Goal: Information Seeking & Learning: Learn about a topic

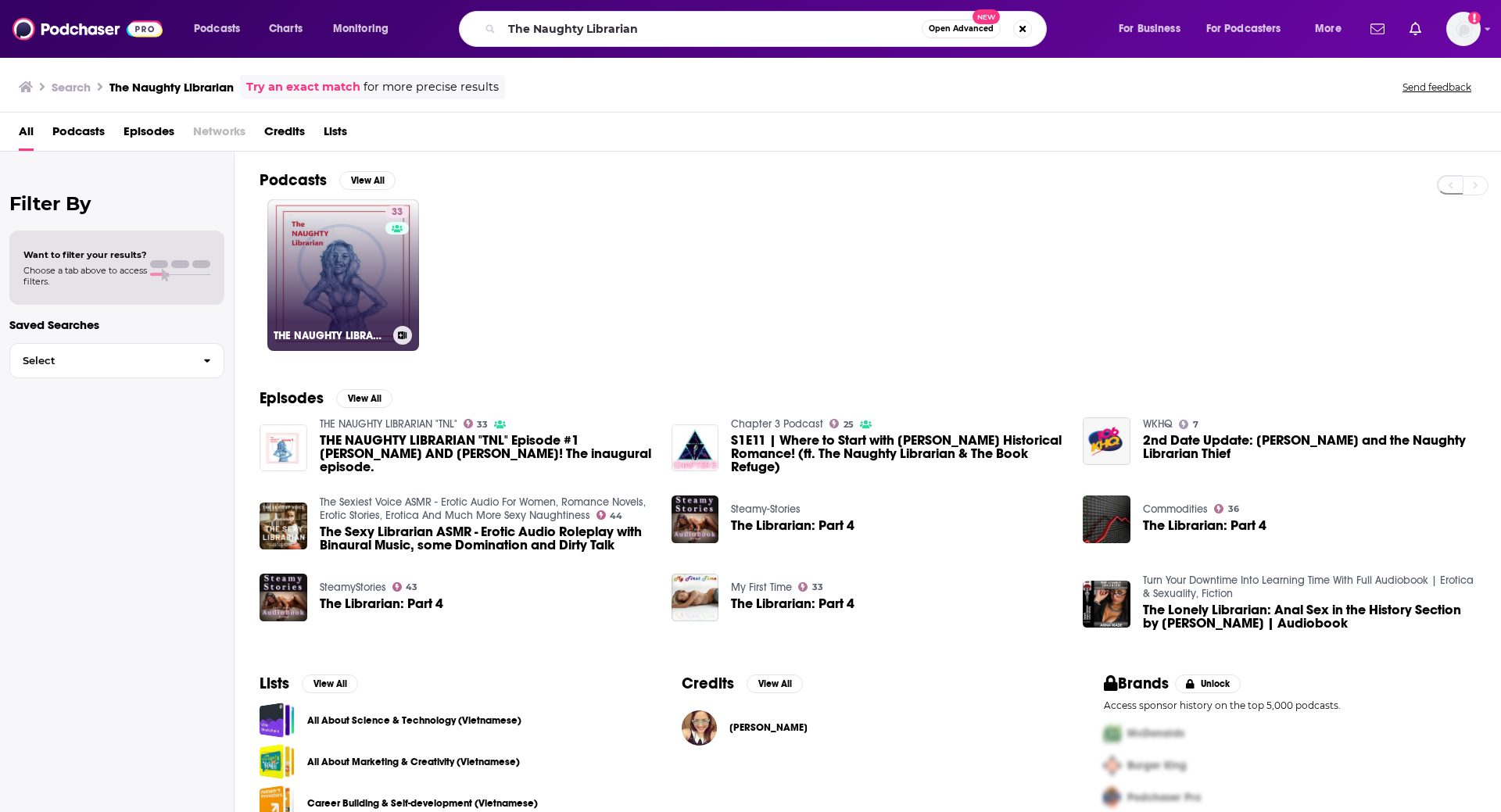
click at [359, 236] on link "33 THE NAUGHTY LIBRARIAN "TNL"" at bounding box center [343, 275] width 152 height 152
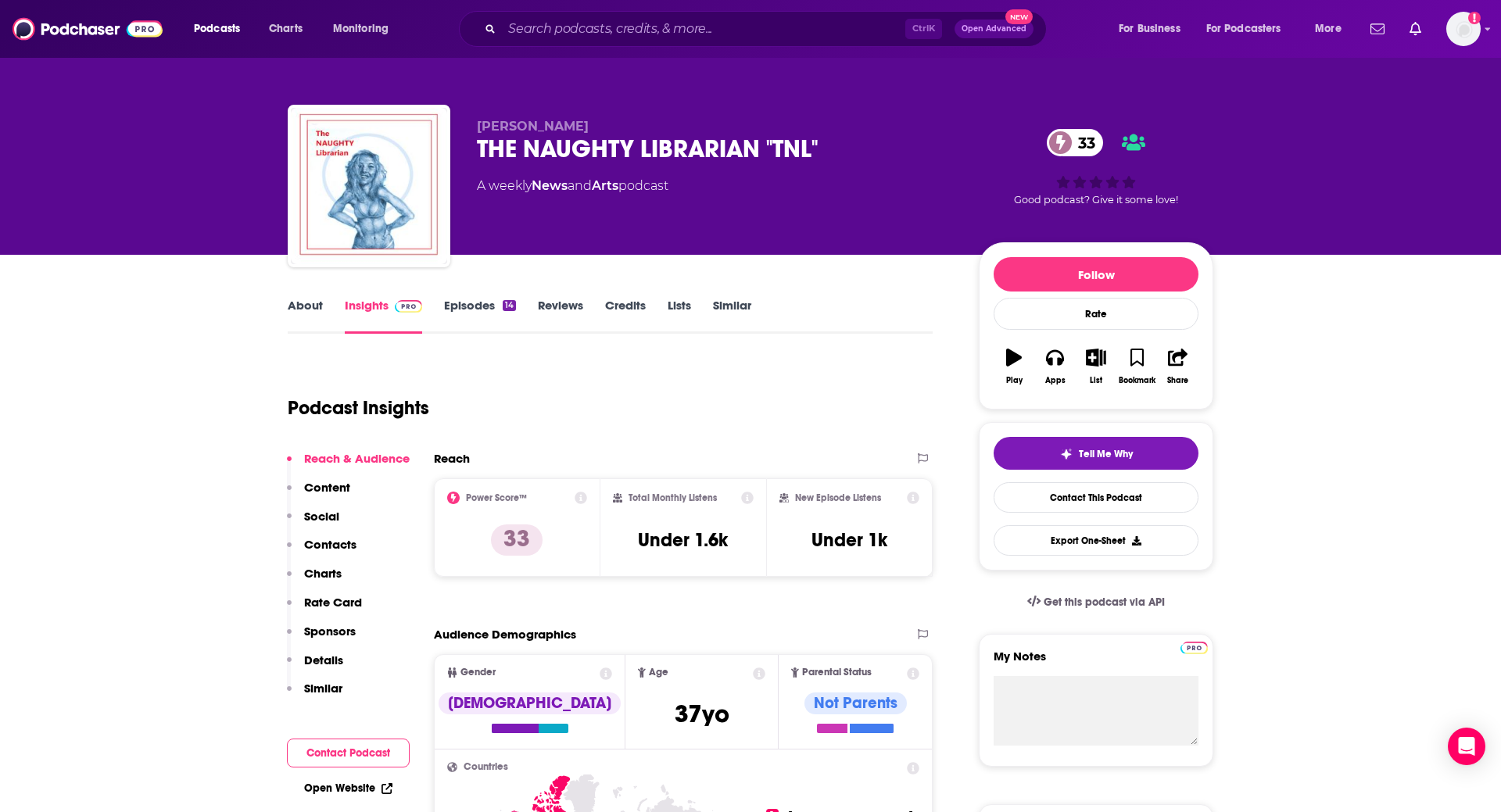
click at [303, 301] on link "About" at bounding box center [305, 316] width 35 height 36
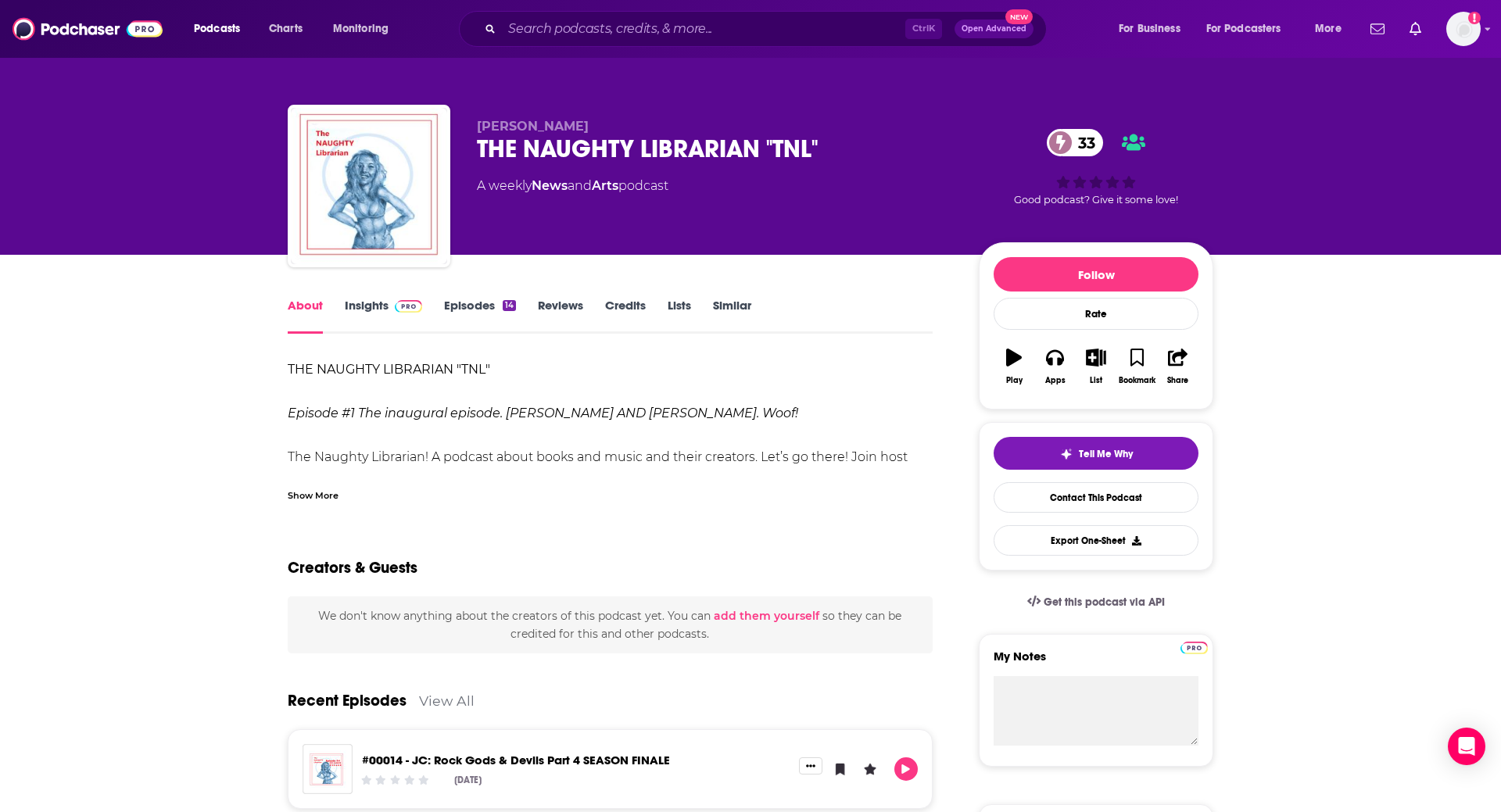
click at [328, 496] on div "Show More" at bounding box center [313, 494] width 51 height 15
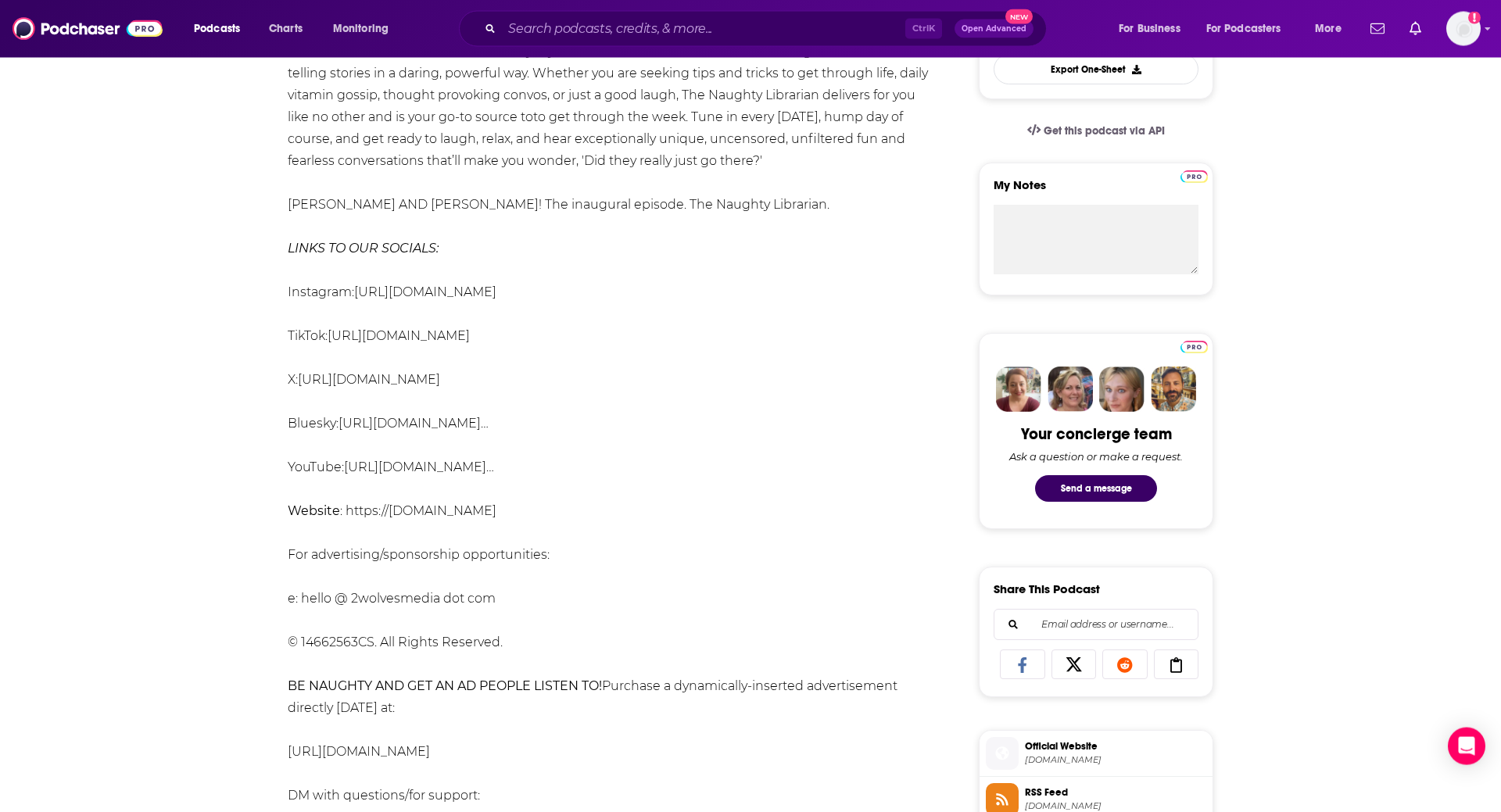
scroll to position [496, 0]
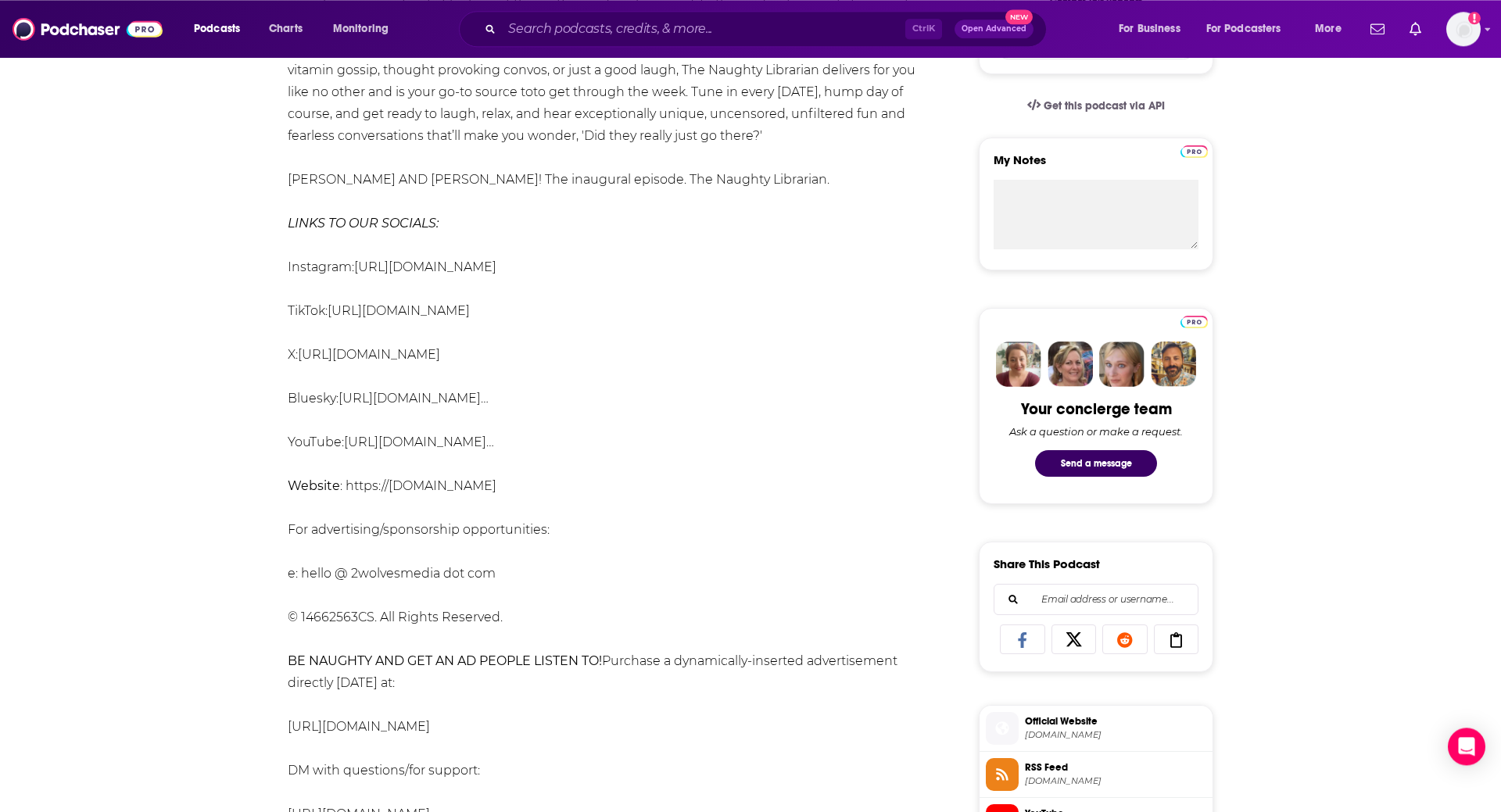
click at [463, 268] on link "[URL][DOMAIN_NAME]⁠" at bounding box center [425, 267] width 143 height 15
